Goal: Transaction & Acquisition: Book appointment/travel/reservation

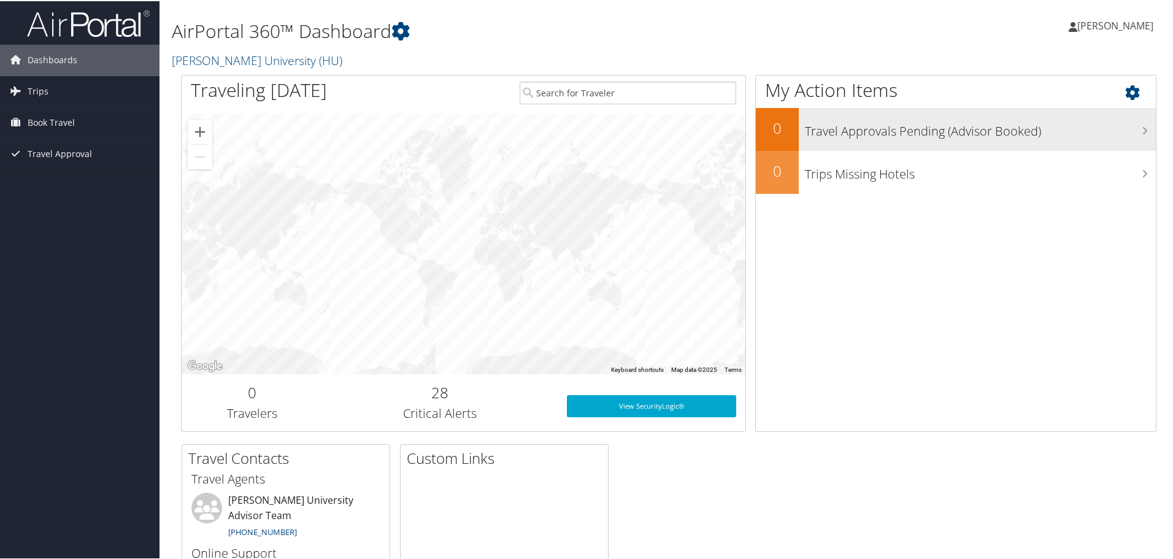
click at [1142, 130] on icon at bounding box center [1145, 130] width 6 height 10
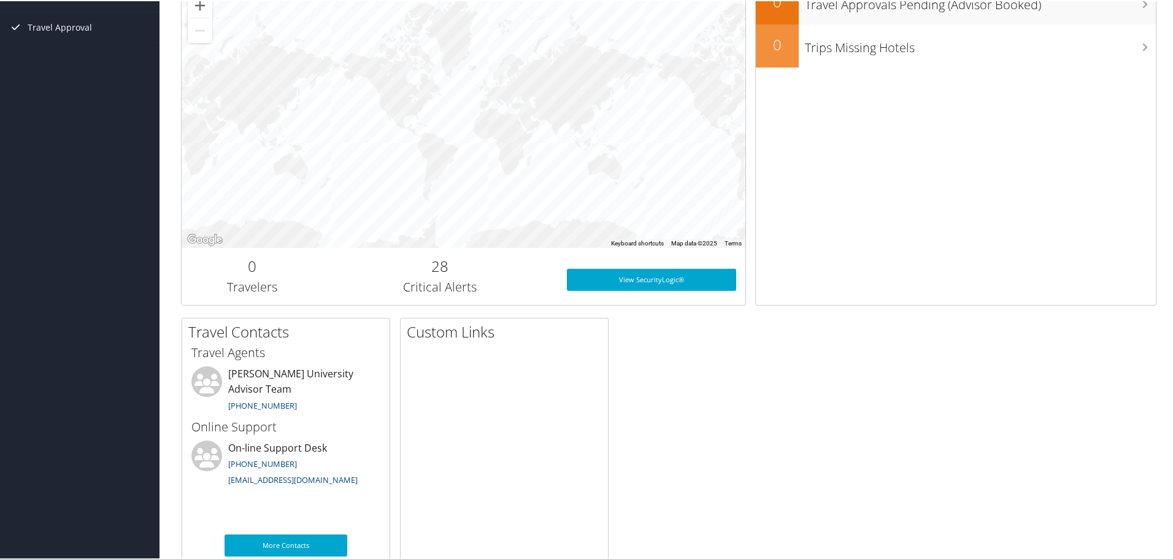
scroll to position [150, 0]
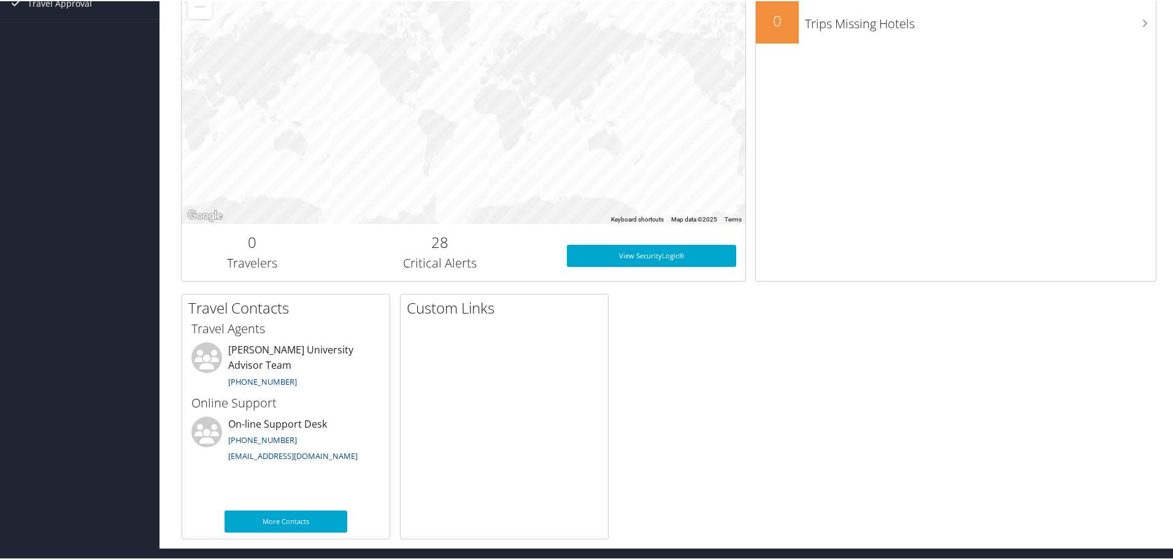
click at [255, 248] on h2 "0" at bounding box center [252, 241] width 123 height 21
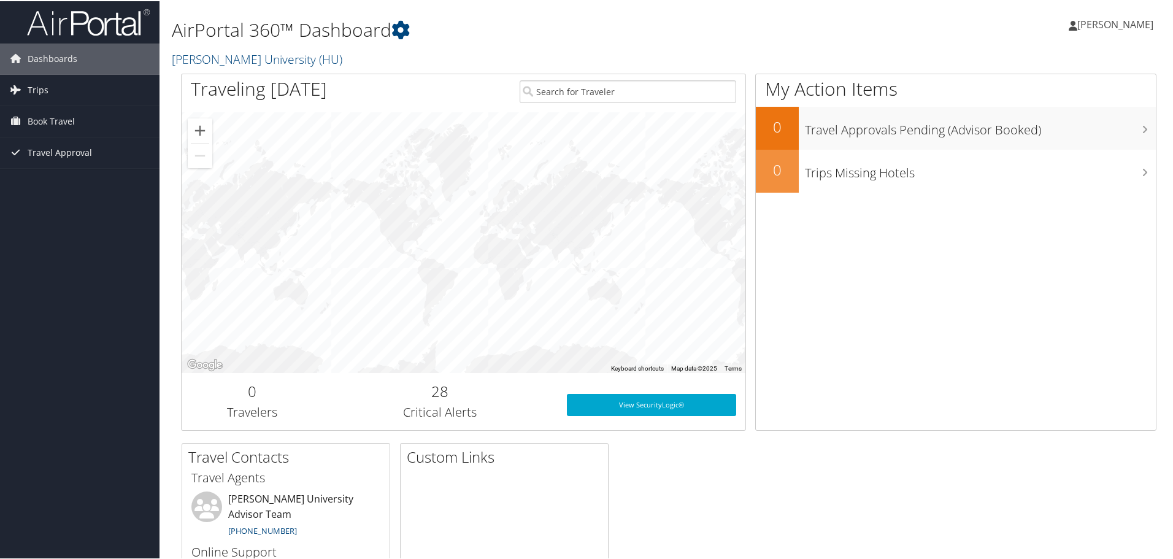
scroll to position [0, 0]
click at [623, 88] on input "search" at bounding box center [628, 91] width 217 height 23
type input "candace mitchell"
click at [1080, 25] on span "[PERSON_NAME]" at bounding box center [1115, 24] width 76 height 13
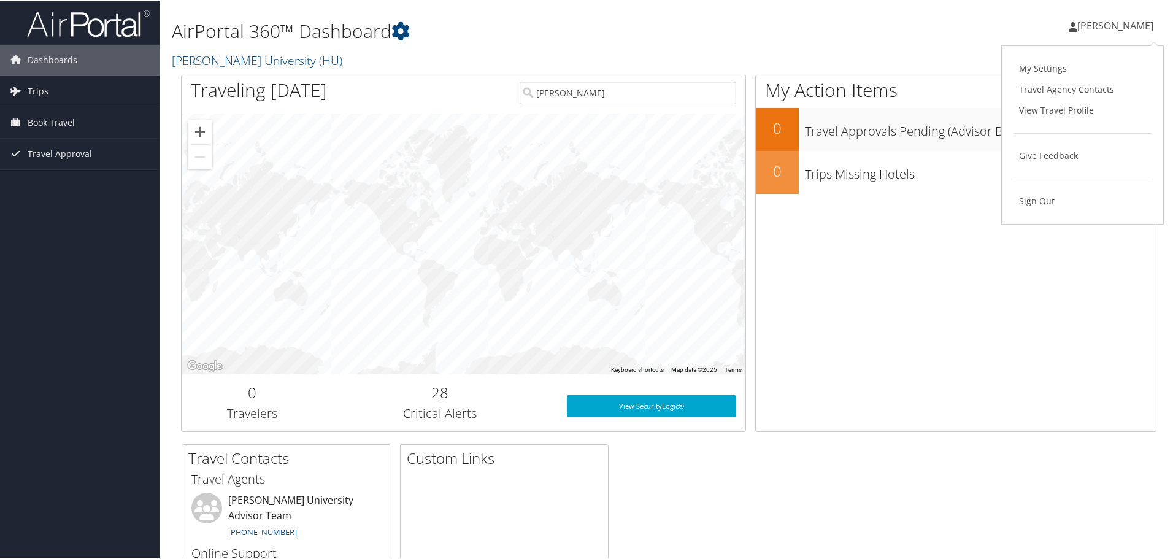
click at [1021, 290] on div "My Action Items 0 Travel Approvals Pending (Advisor Booked) 0 Trips Missing Hot…" at bounding box center [955, 252] width 401 height 357
click at [40, 90] on span "Trips" at bounding box center [38, 90] width 21 height 31
click at [45, 178] on span "Book Travel" at bounding box center [51, 176] width 47 height 31
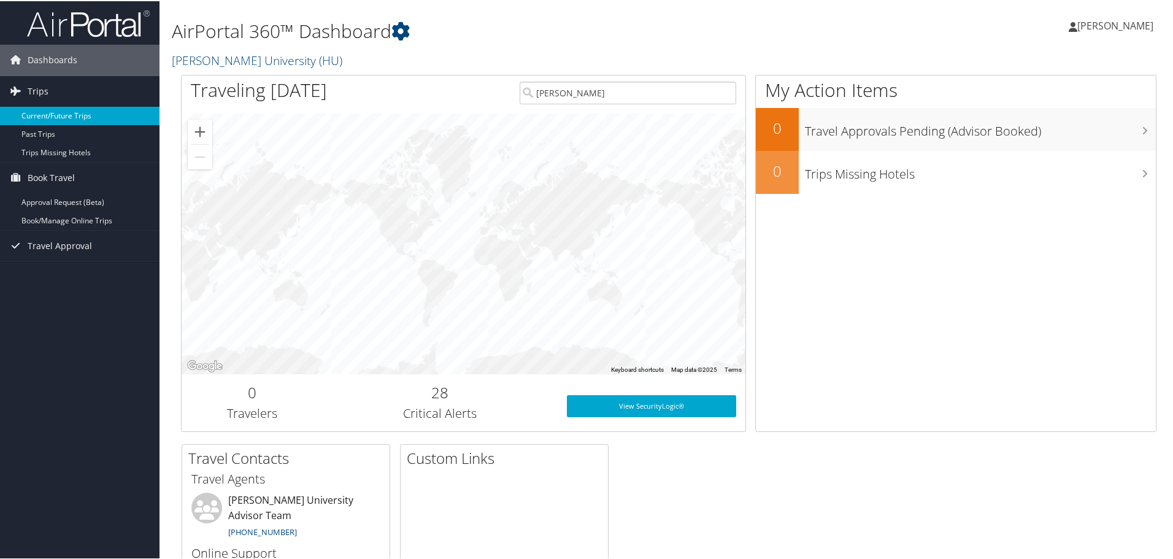
click at [53, 116] on link "Current/Future Trips" at bounding box center [79, 115] width 159 height 18
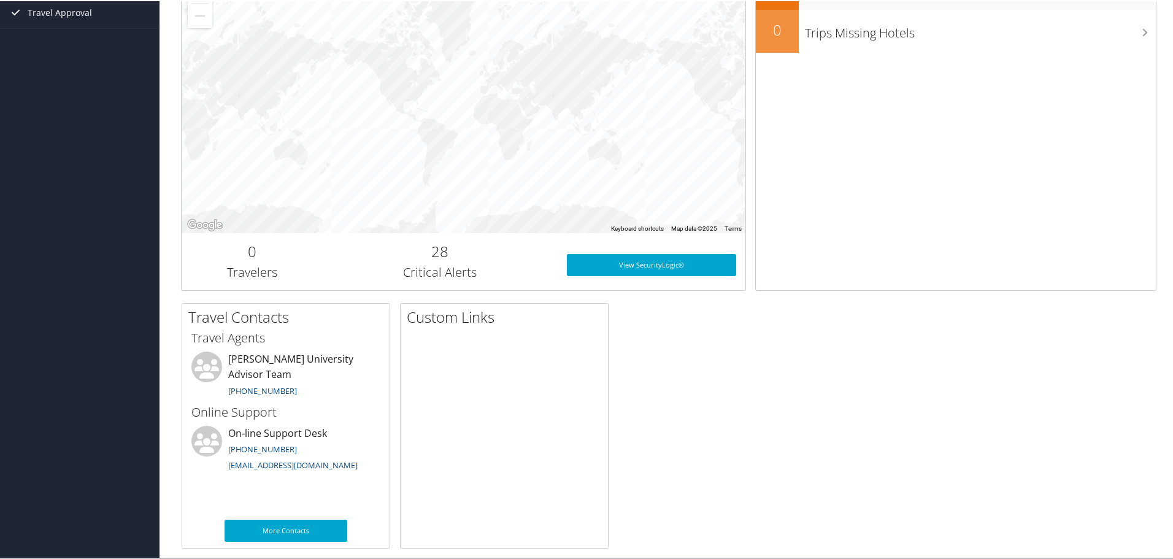
scroll to position [150, 0]
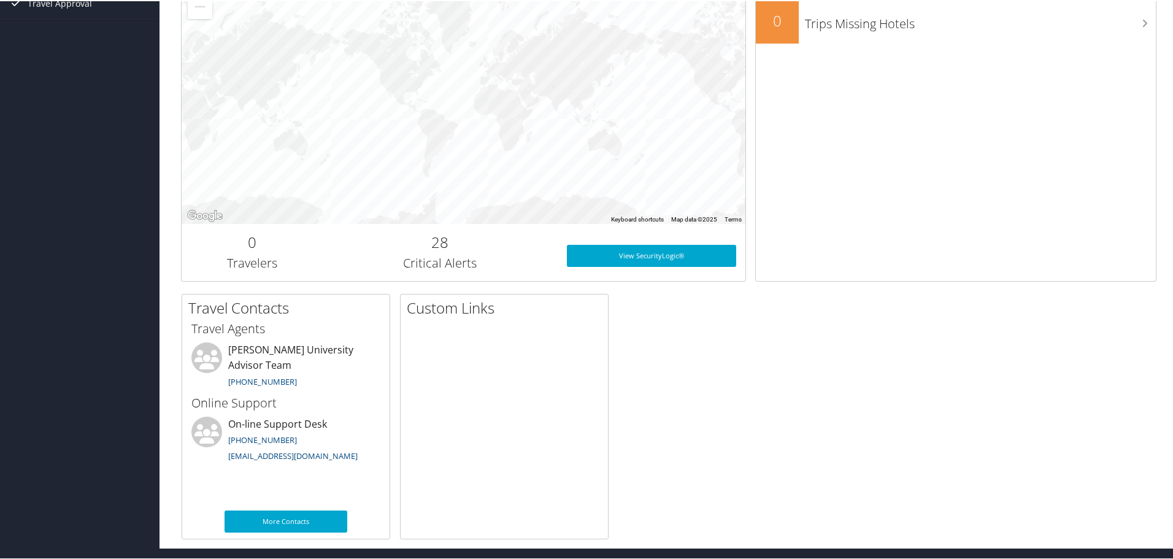
click at [456, 262] on h3 "Critical Alerts" at bounding box center [440, 261] width 217 height 17
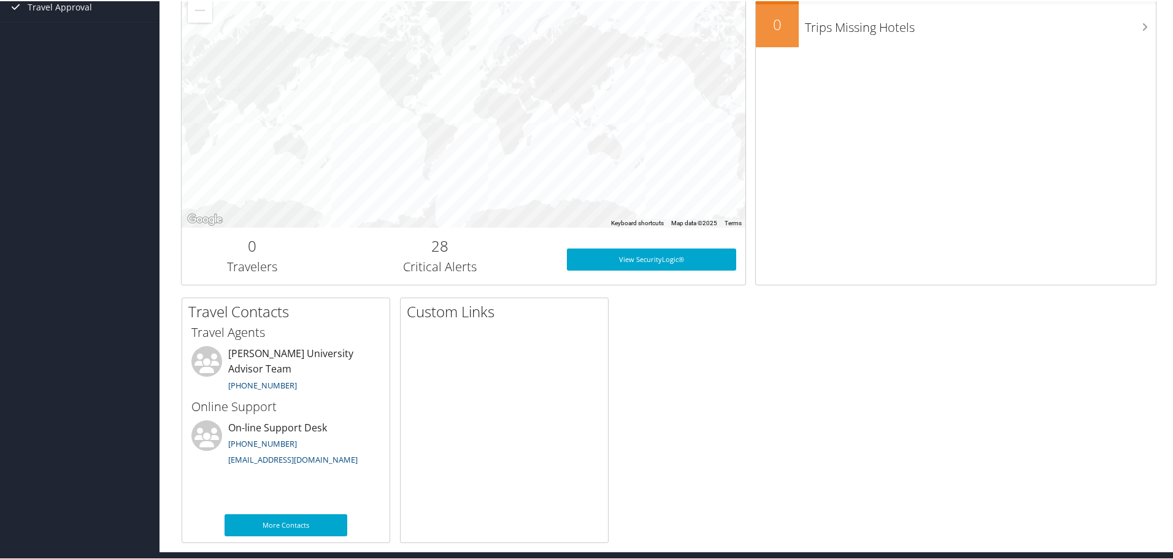
scroll to position [0, 0]
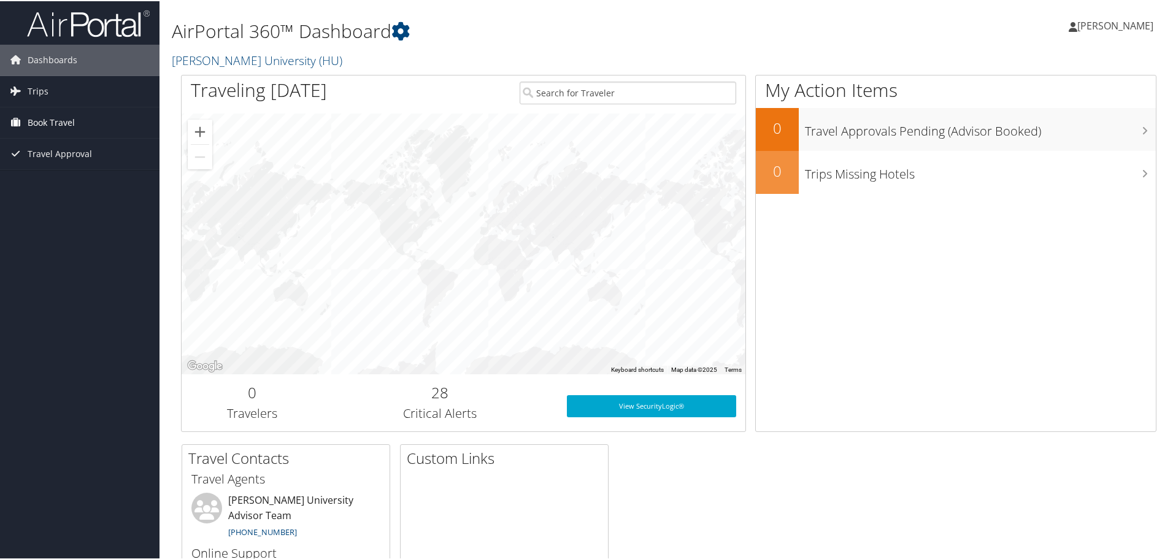
click at [47, 119] on span "Book Travel" at bounding box center [51, 121] width 47 height 31
click at [63, 163] on link "Book/Manage Online Trips" at bounding box center [79, 164] width 159 height 18
